Goal: Book appointment/travel/reservation

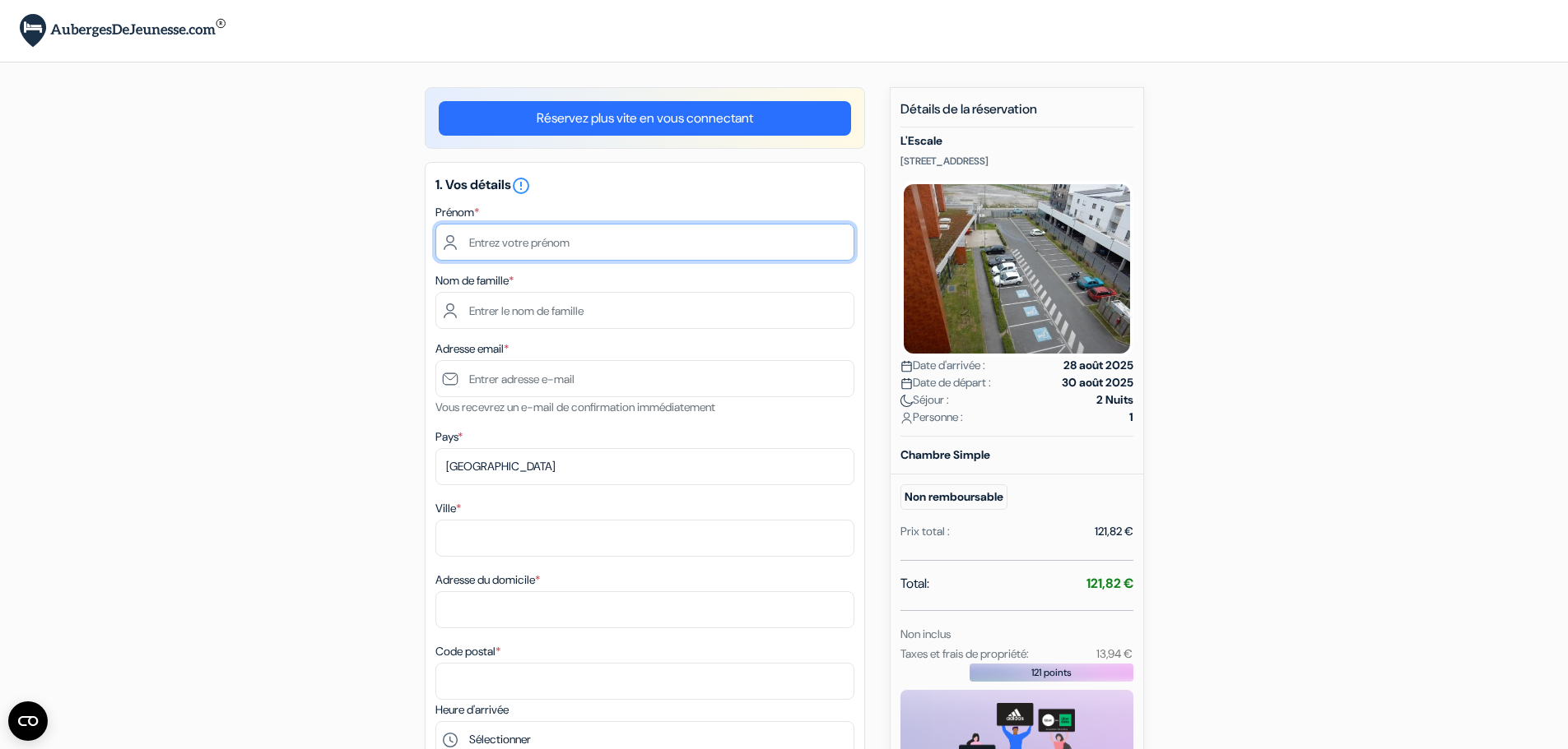
click at [589, 236] on input "text" at bounding box center [644, 242] width 419 height 37
drag, startPoint x: 605, startPoint y: 242, endPoint x: 592, endPoint y: 242, distance: 13.0
click at [592, 242] on input "text" at bounding box center [644, 242] width 419 height 37
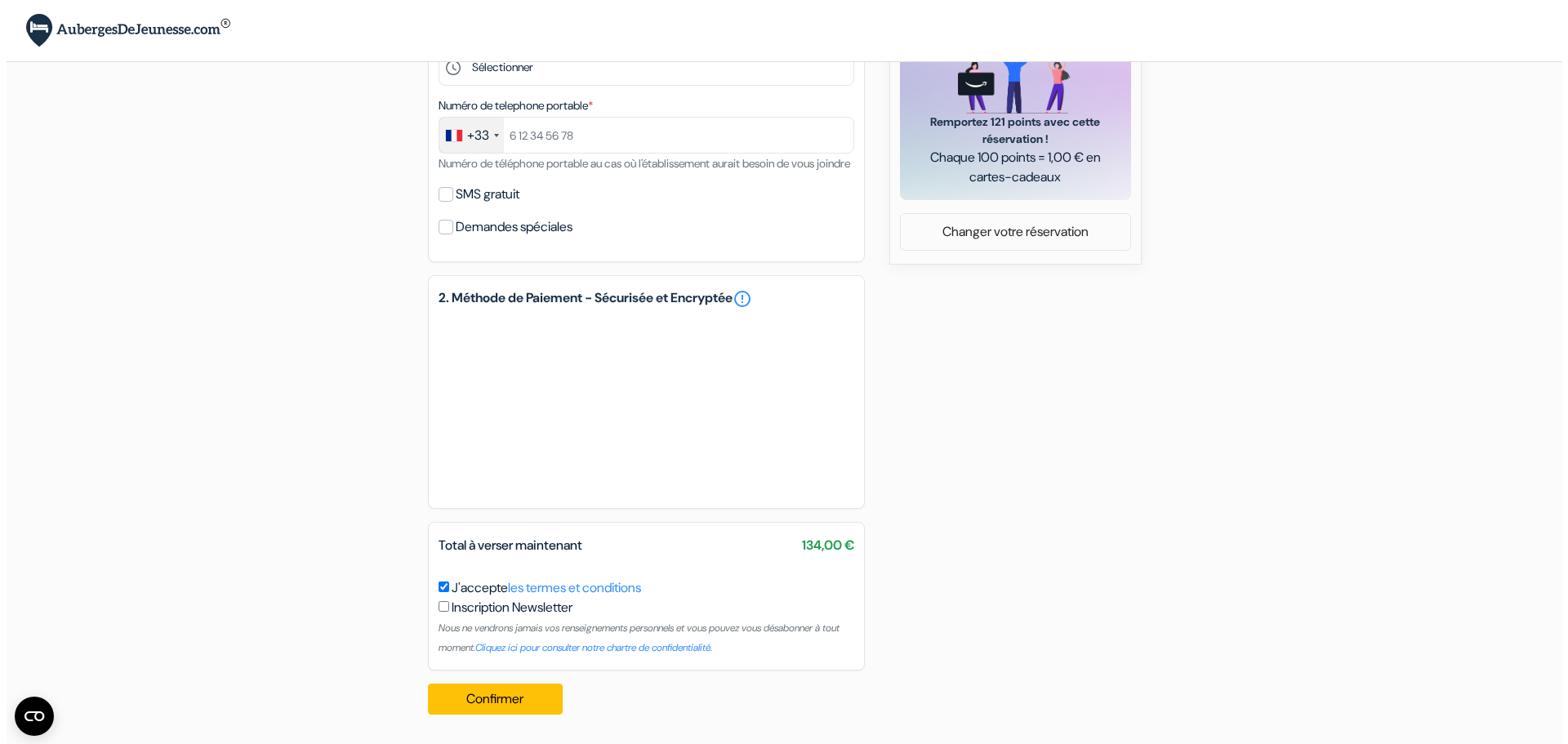
scroll to position [687, 0]
click at [589, 587] on link "les termes et conditions" at bounding box center [568, 588] width 133 height 18
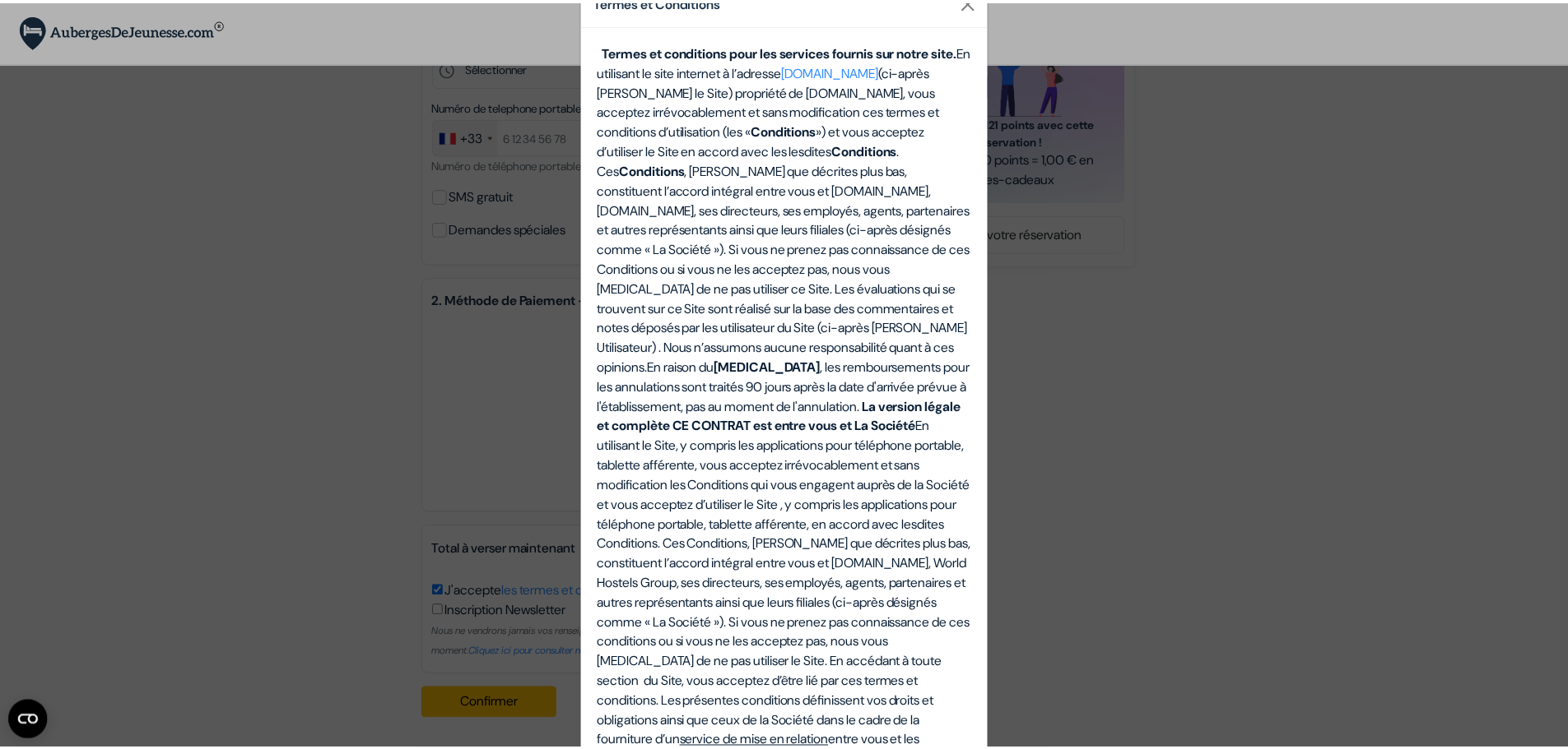
scroll to position [0, 0]
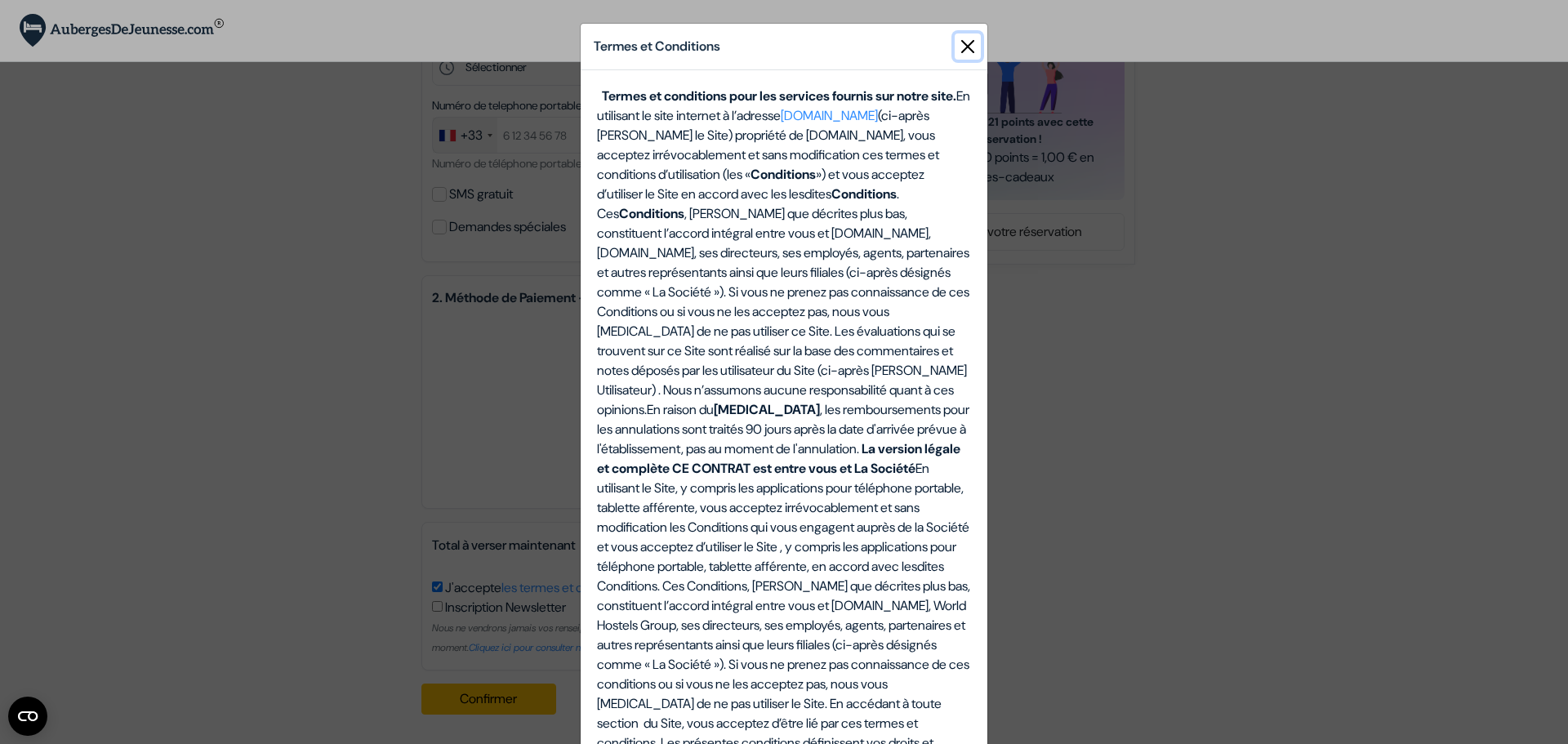
click at [963, 48] on button "Close" at bounding box center [967, 46] width 26 height 26
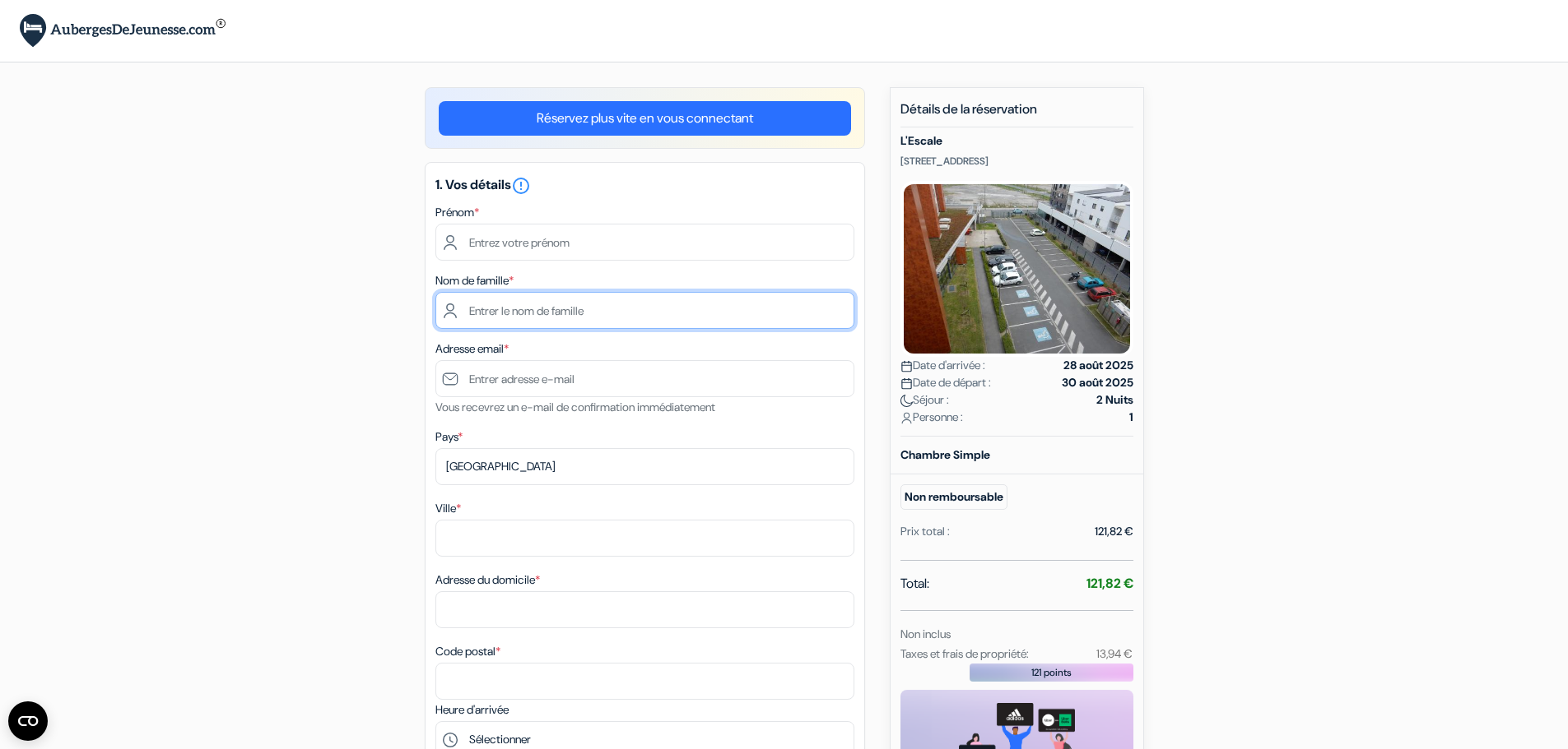
click at [518, 310] on input "text" at bounding box center [644, 311] width 419 height 37
click at [344, 557] on div "add_box L'Escale [STREET_ADDRESS] Détails de l'établissement X L'Escale no_plan…" at bounding box center [784, 746] width 1086 height 1317
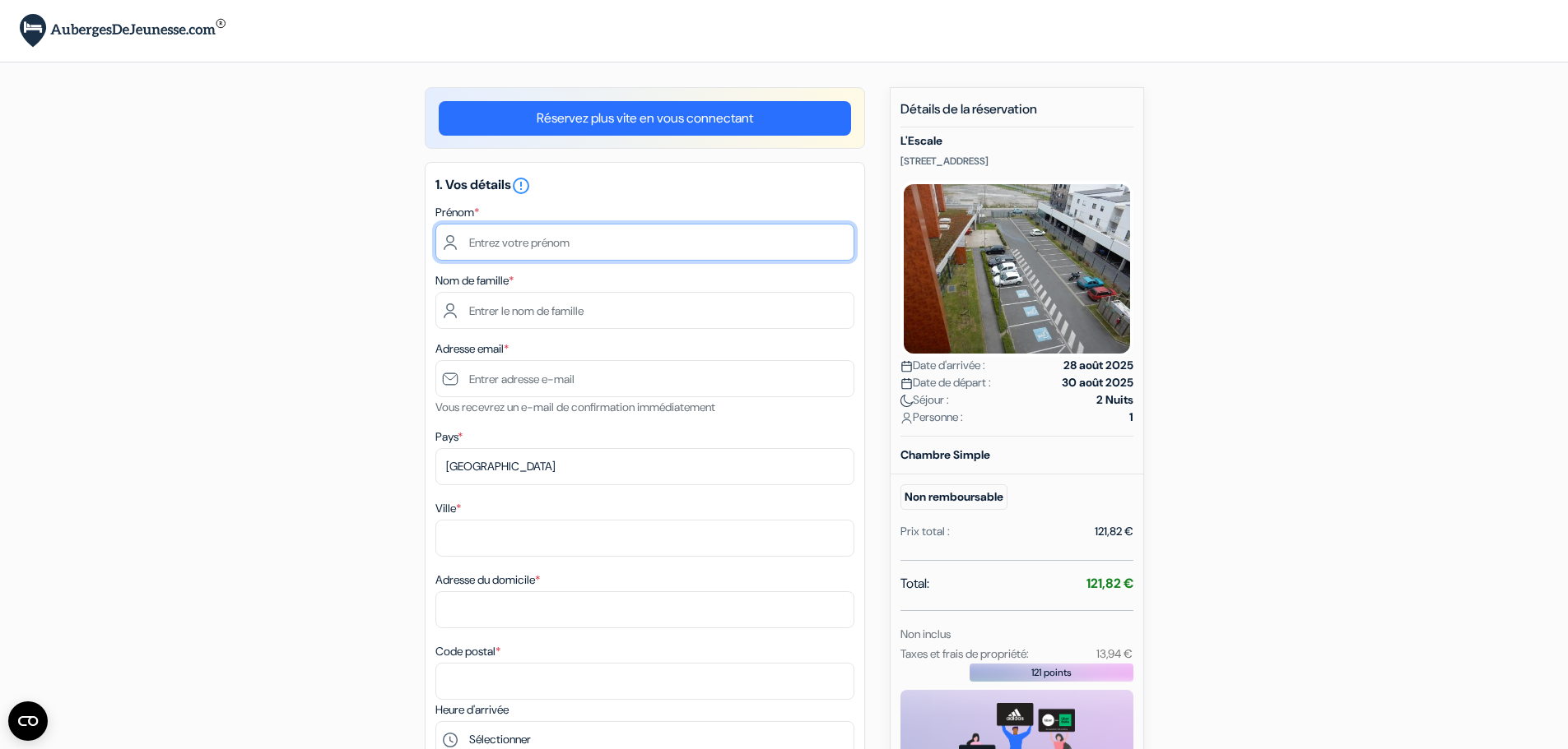
click at [544, 241] on input "text" at bounding box center [644, 242] width 419 height 37
type input "Ludivine"
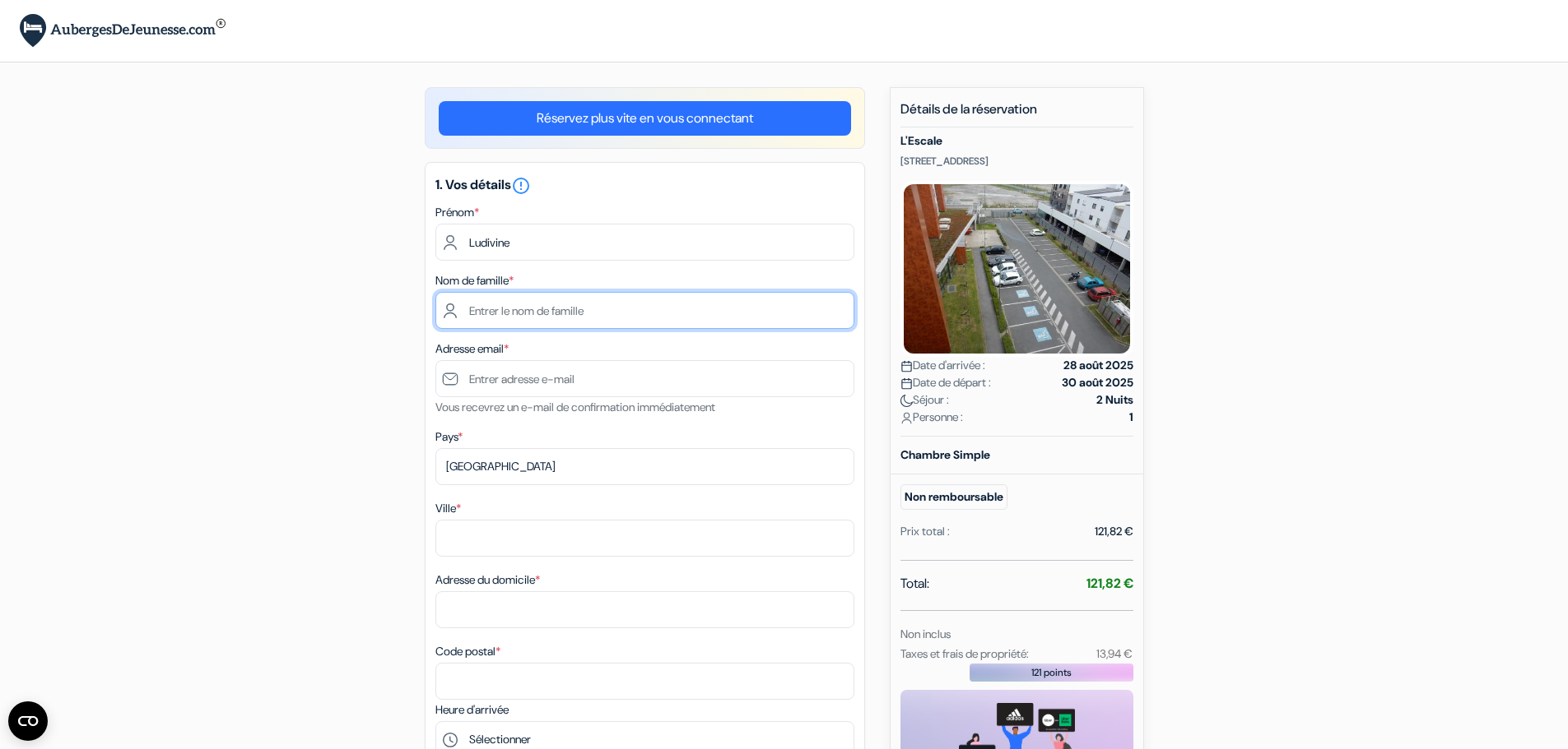
type input "[PERSON_NAME]"
type input "[EMAIL_ADDRESS][PERSON_NAME][DOMAIN_NAME]"
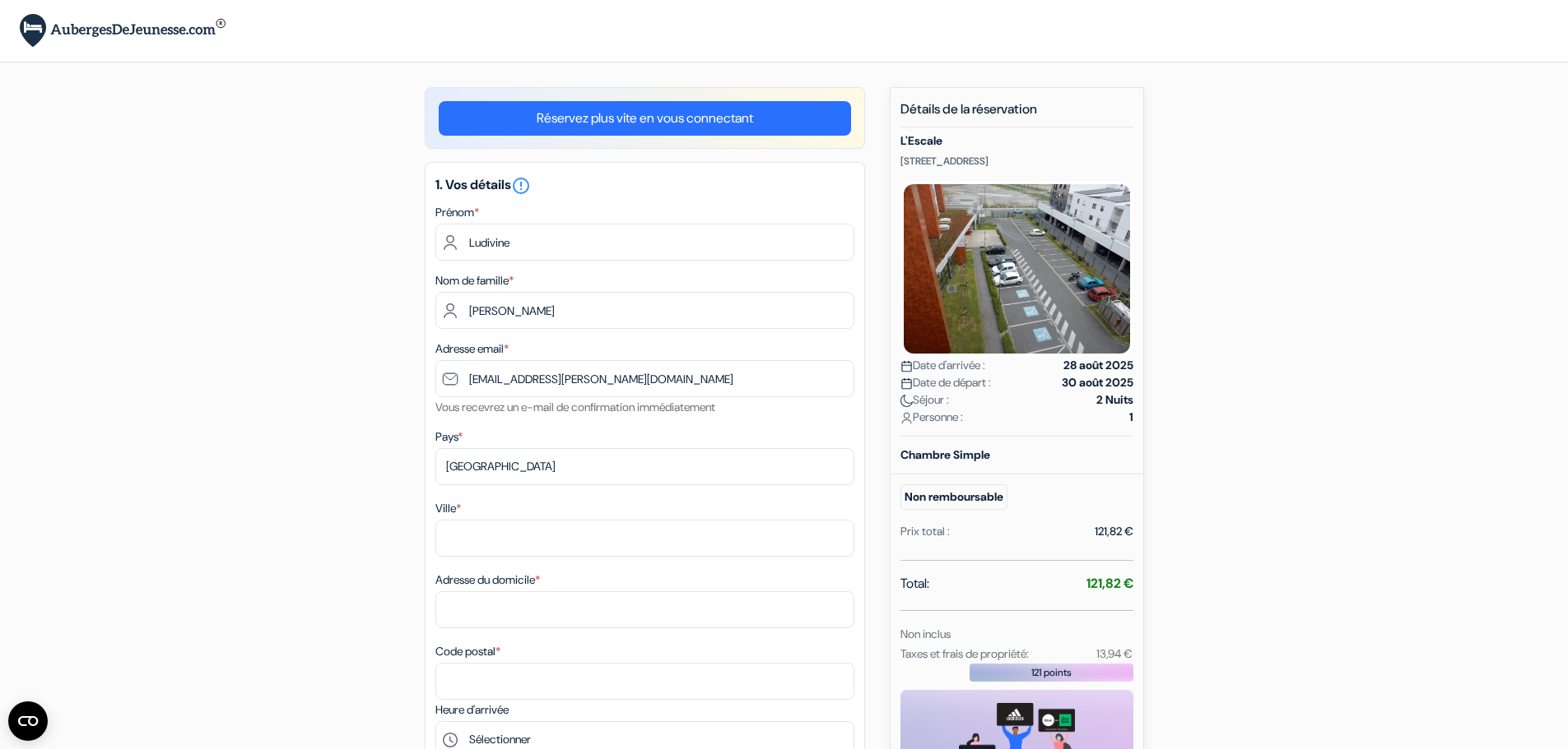
type input "HAUBOURDIN"
type input "[STREET_ADDRESS]"
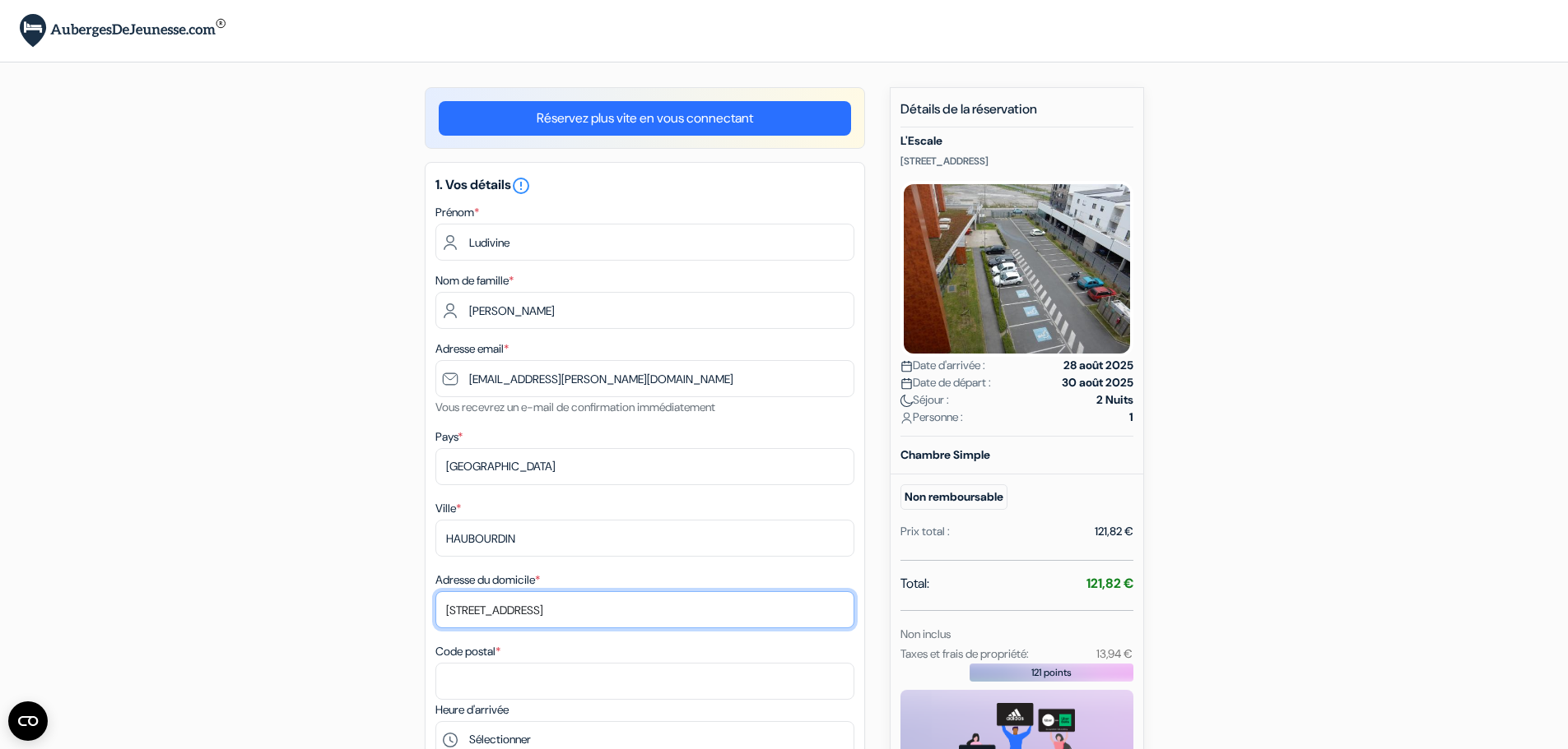
type input "59320"
type input "0632210614"
click at [1323, 459] on div "add_box L'Escale [STREET_ADDRESS] Détails de l'établissement X L'Escale no_plan…" at bounding box center [784, 746] width 1086 height 1317
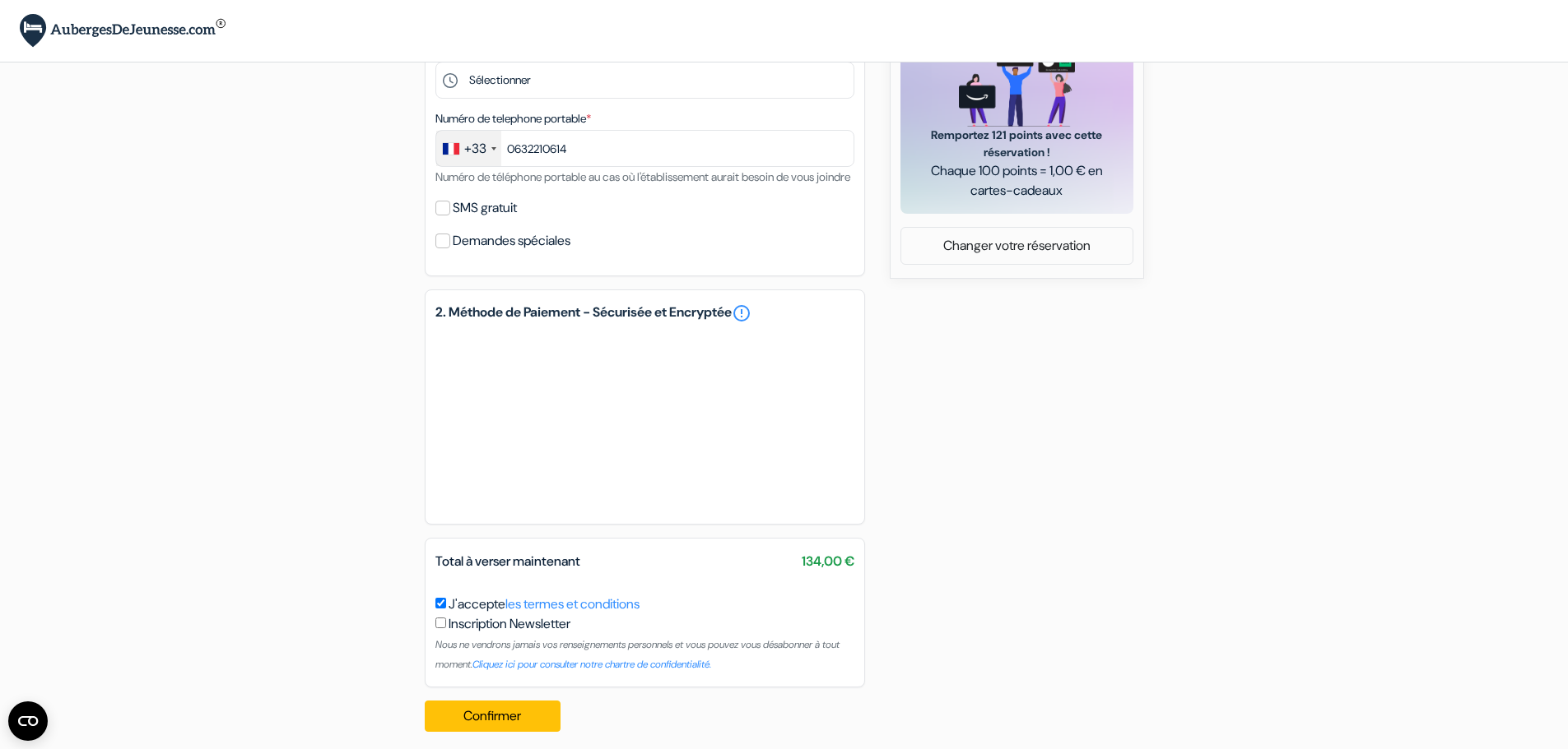
scroll to position [692, 0]
